Goal: Navigation & Orientation: Find specific page/section

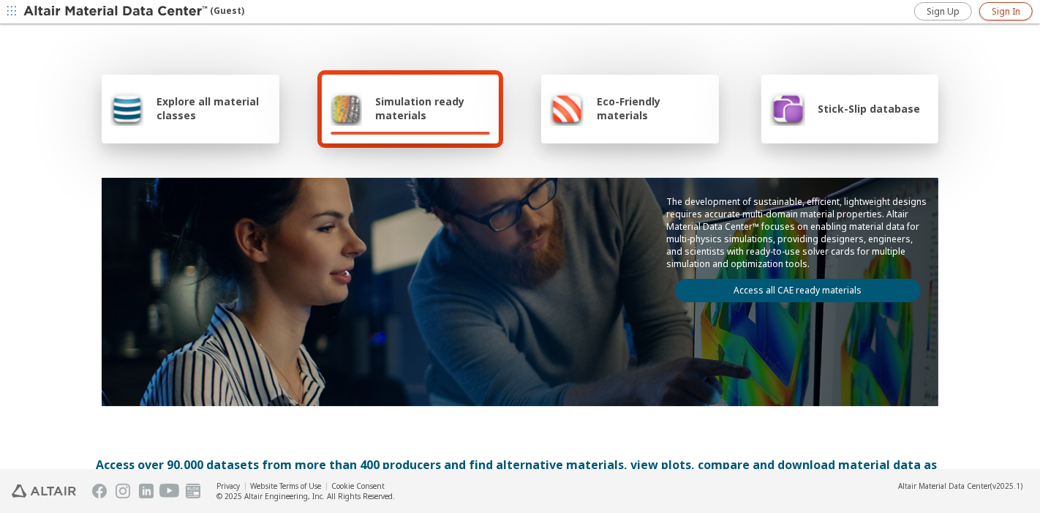
click at [996, 9] on span "Sign In" at bounding box center [1005, 12] width 29 height 12
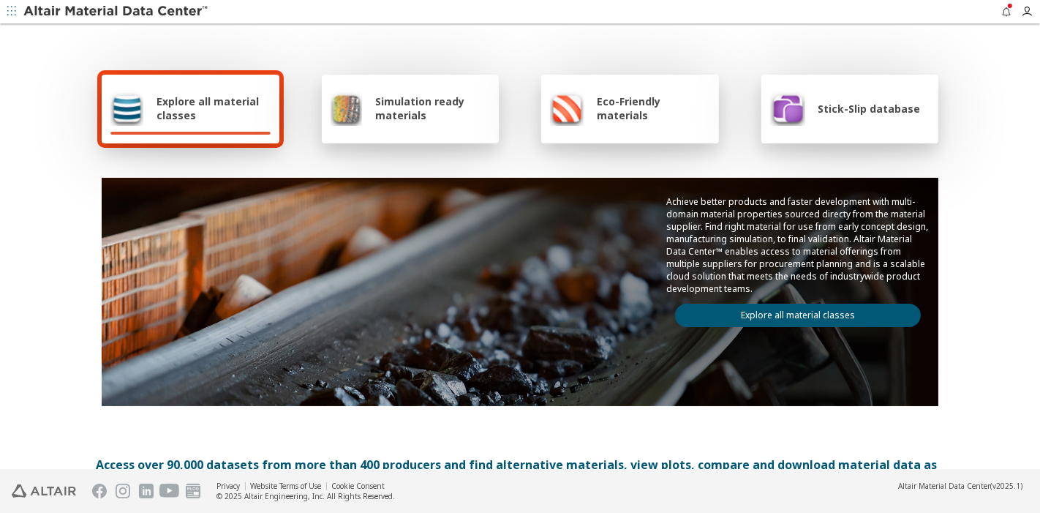
click at [718, 314] on link "Explore all material classes" at bounding box center [798, 314] width 246 height 23
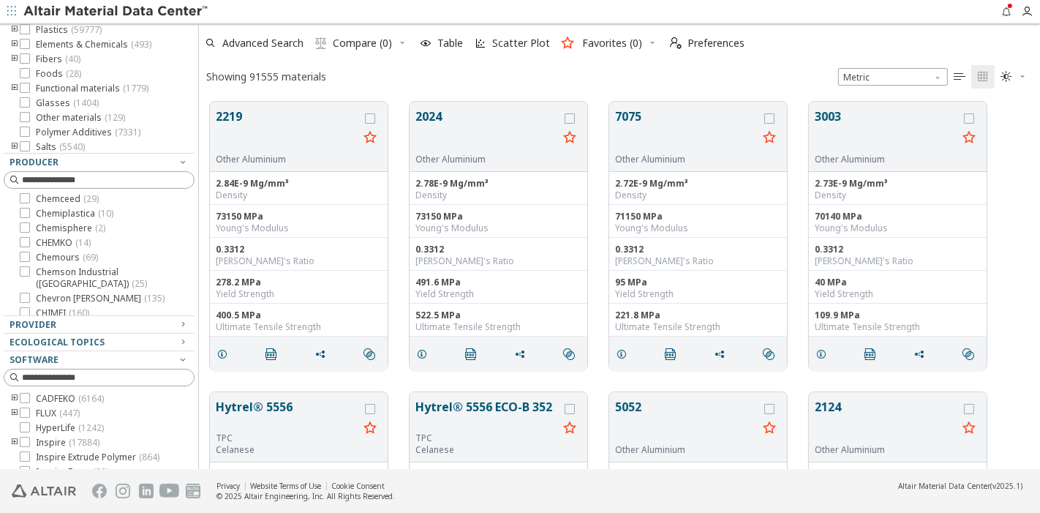
scroll to position [237, 0]
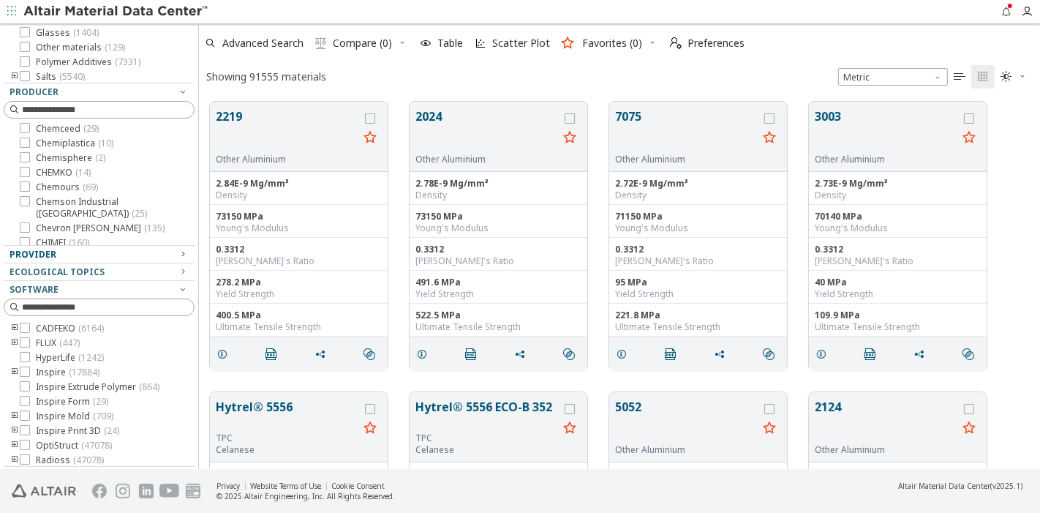
click at [106, 256] on div "Provider" at bounding box center [93, 255] width 167 height 12
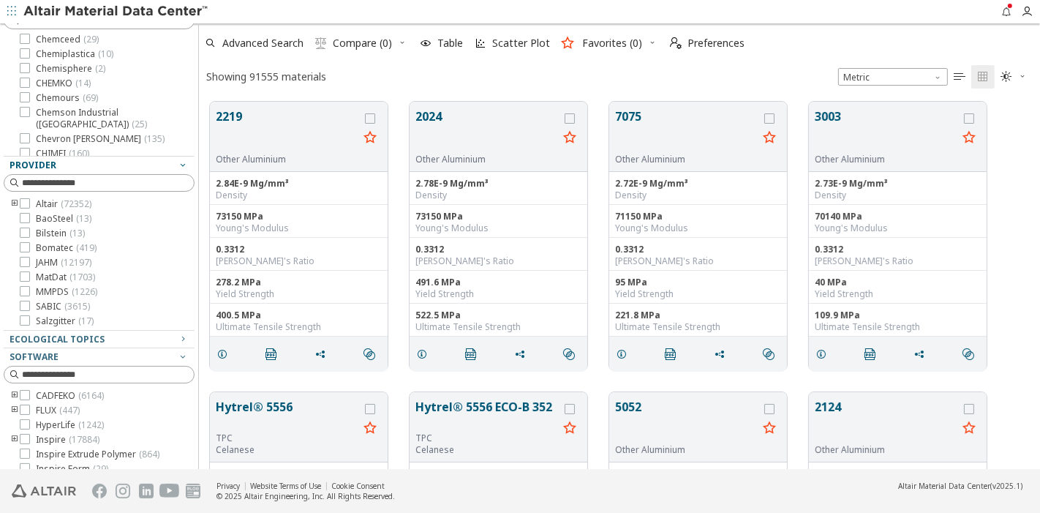
scroll to position [328, 0]
